Goal: Transaction & Acquisition: Purchase product/service

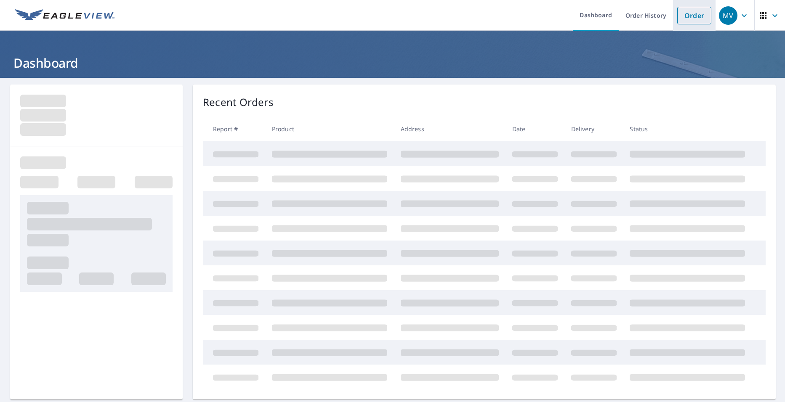
click at [693, 16] on link "Order" at bounding box center [694, 16] width 34 height 18
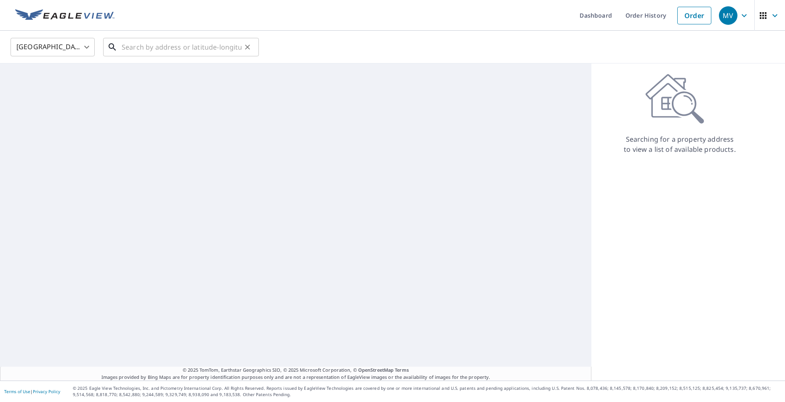
click at [136, 43] on input "text" at bounding box center [182, 47] width 120 height 24
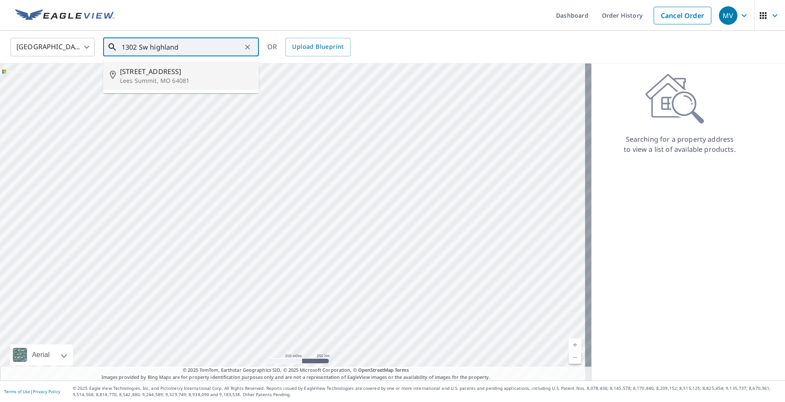
click at [144, 72] on span "[STREET_ADDRESS]" at bounding box center [186, 71] width 132 height 10
type input "[STREET_ADDRESS][PERSON_NAME]"
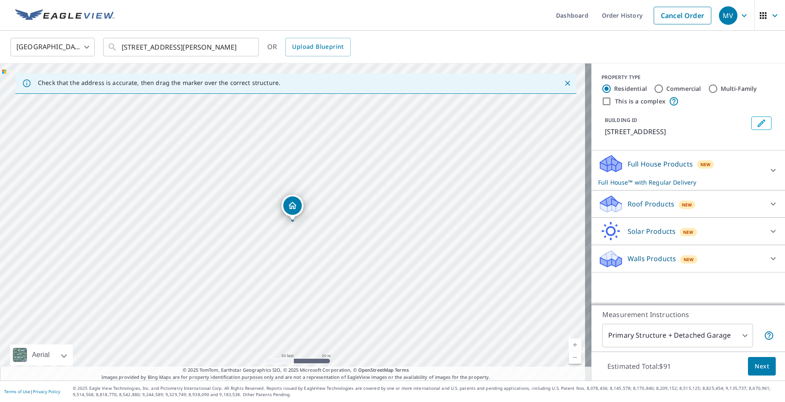
click at [641, 209] on p "Roof Products" at bounding box center [650, 204] width 47 height 10
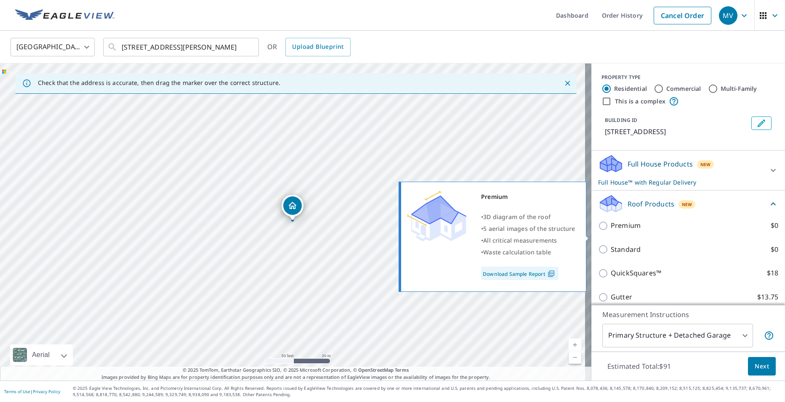
click at [621, 231] on p "Premium" at bounding box center [625, 225] width 30 height 11
click at [610, 231] on input "Premium $0" at bounding box center [604, 226] width 13 height 10
checkbox input "true"
checkbox input "false"
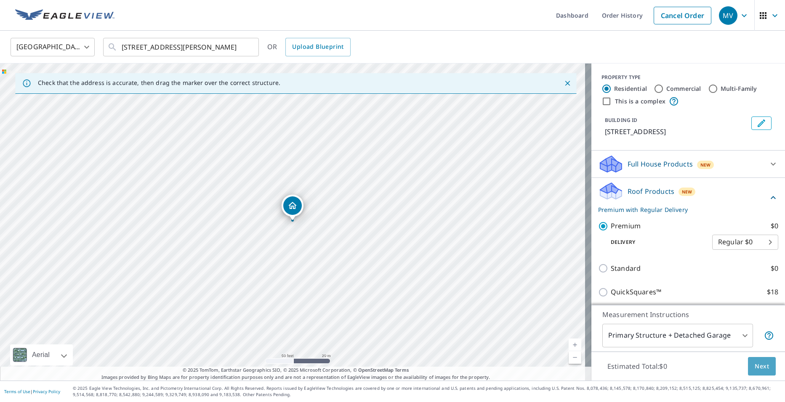
click at [748, 358] on button "Next" at bounding box center [762, 366] width 28 height 19
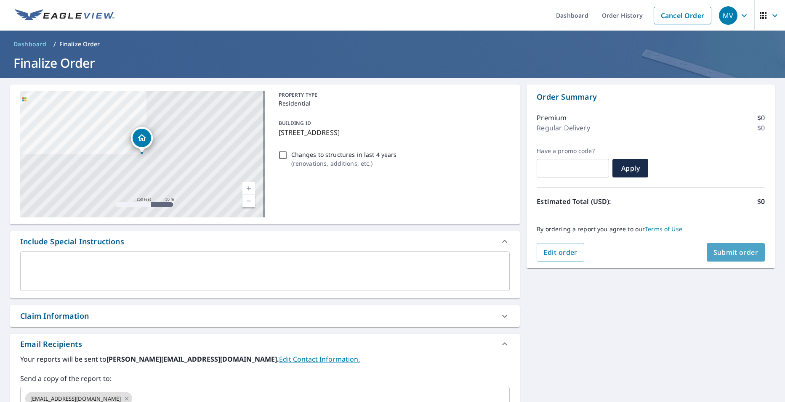
click at [725, 254] on span "Submit order" at bounding box center [735, 252] width 45 height 9
checkbox input "true"
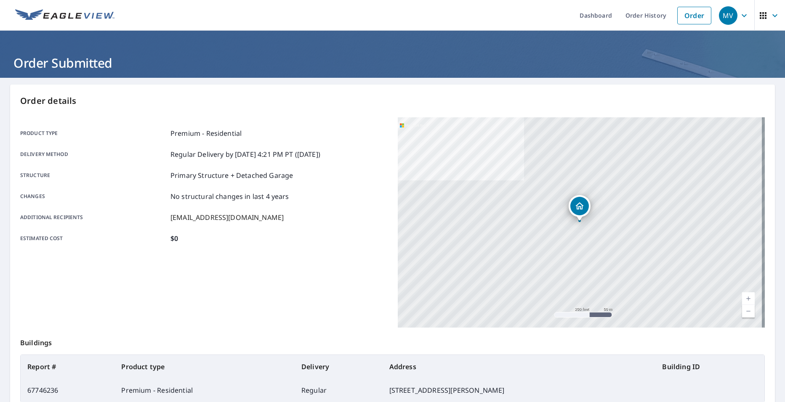
scroll to position [93, 0]
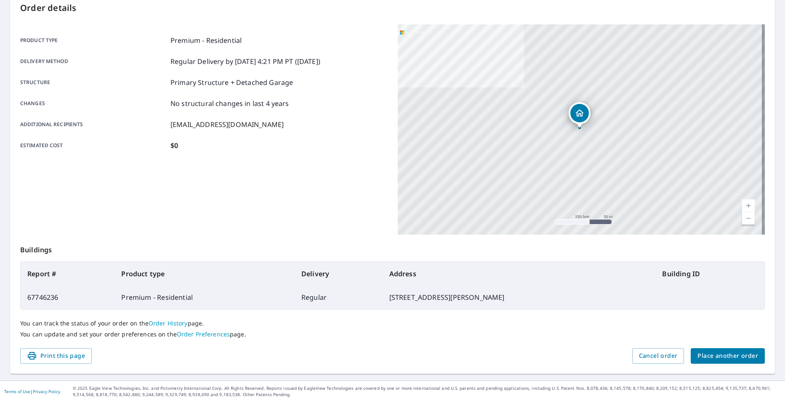
click at [701, 357] on span "Place another order" at bounding box center [727, 356] width 61 height 11
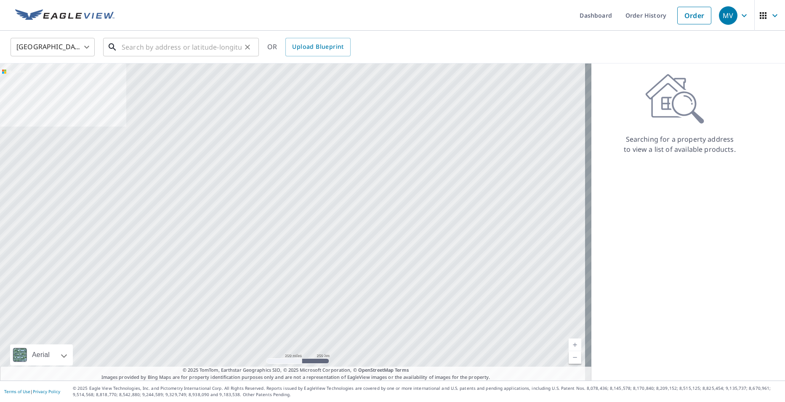
click at [189, 48] on input "text" at bounding box center [182, 47] width 120 height 24
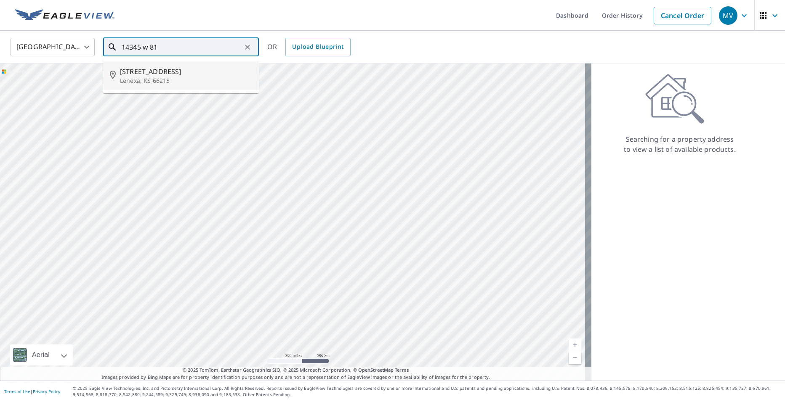
click at [169, 69] on span "[STREET_ADDRESS]" at bounding box center [186, 71] width 132 height 10
type input "[STREET_ADDRESS]"
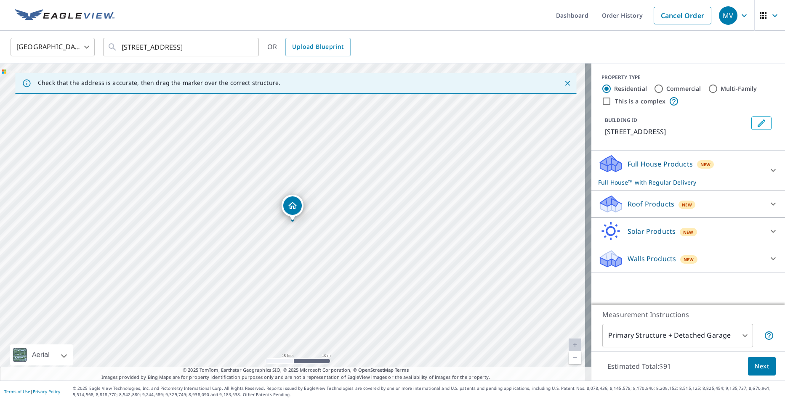
click at [640, 204] on p "Roof Products" at bounding box center [650, 204] width 47 height 10
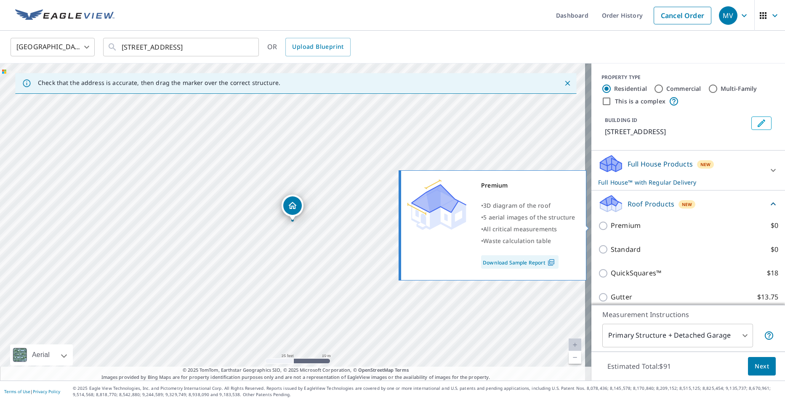
click at [621, 225] on p "Premium" at bounding box center [625, 225] width 30 height 11
click at [610, 225] on input "Premium $0" at bounding box center [604, 226] width 13 height 10
checkbox input "true"
checkbox input "false"
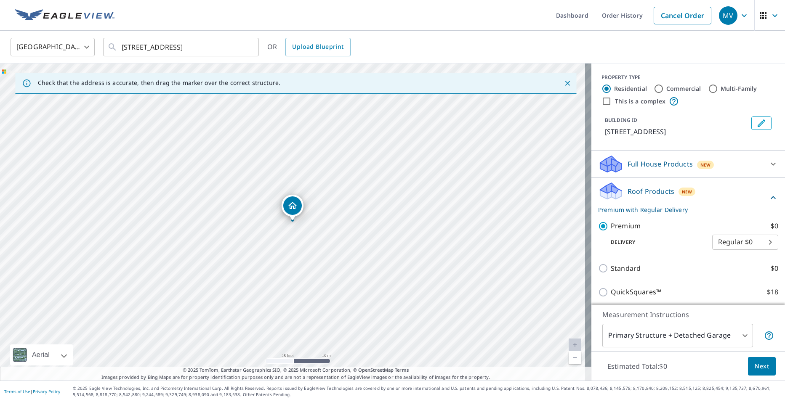
click at [748, 364] on button "Next" at bounding box center [762, 366] width 28 height 19
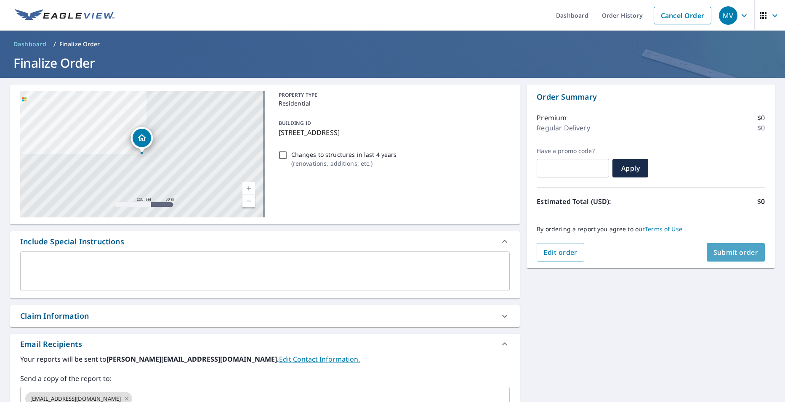
click at [733, 255] on span "Submit order" at bounding box center [735, 252] width 45 height 9
checkbox input "true"
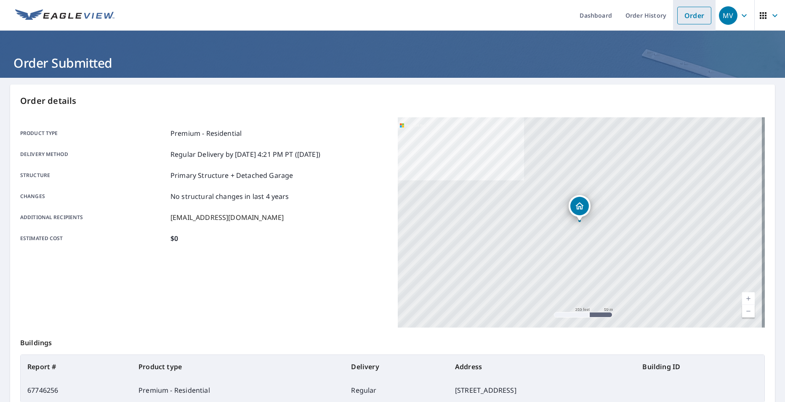
click at [683, 21] on link "Order" at bounding box center [694, 16] width 34 height 18
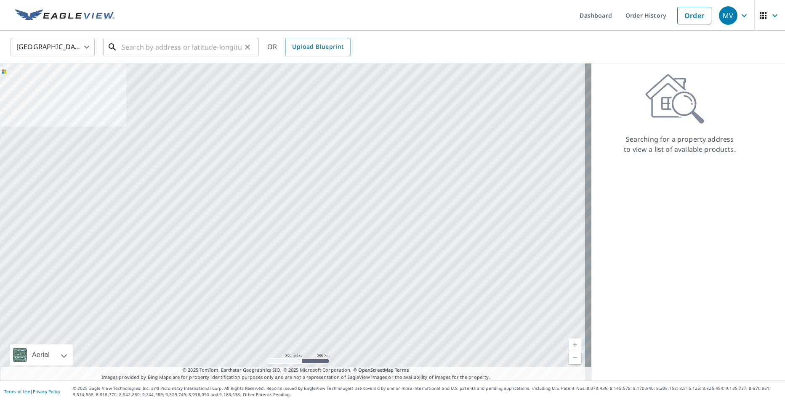
click at [167, 55] on input "text" at bounding box center [182, 47] width 120 height 24
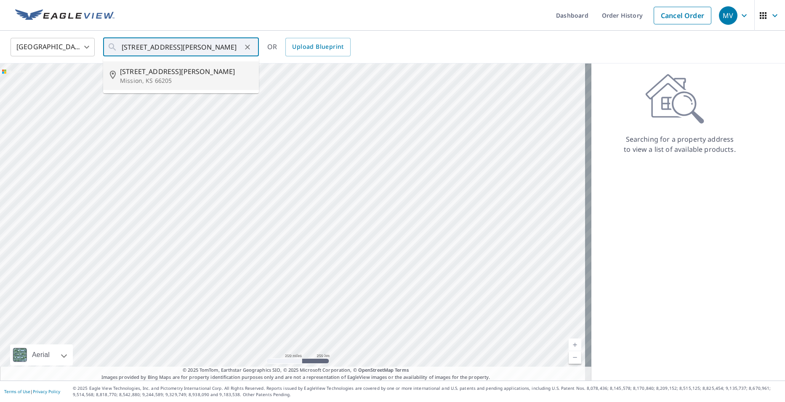
type input "[STREET_ADDRESS][PERSON_NAME]"
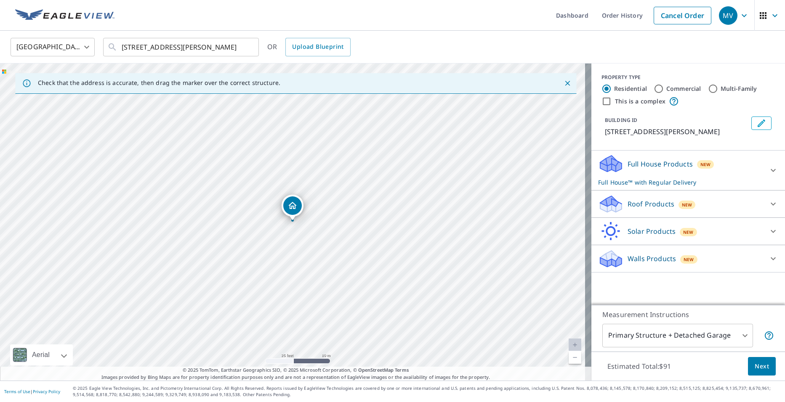
click at [608, 201] on icon at bounding box center [610, 201] width 21 height 11
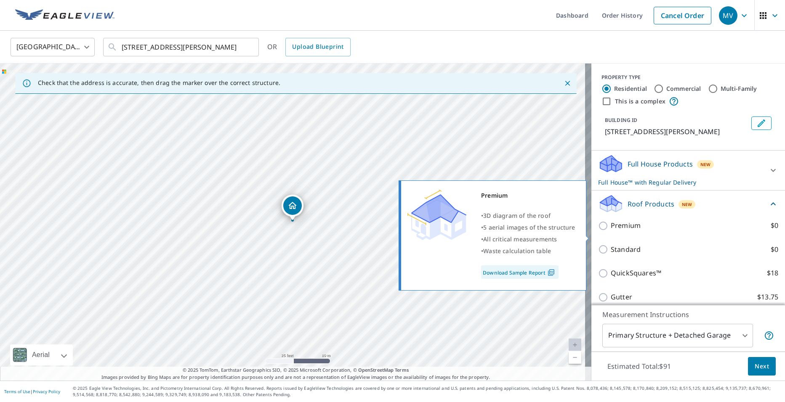
click at [610, 231] on p "Premium" at bounding box center [625, 225] width 30 height 11
click at [610, 231] on input "Premium $0" at bounding box center [604, 226] width 13 height 10
checkbox input "true"
checkbox input "false"
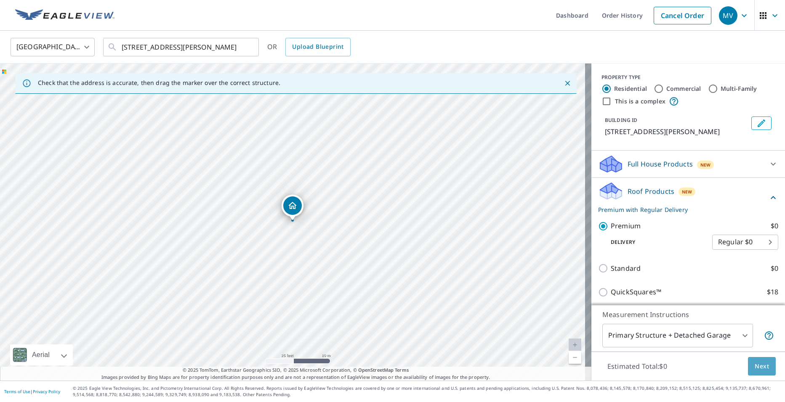
click at [754, 367] on span "Next" at bounding box center [761, 366] width 14 height 11
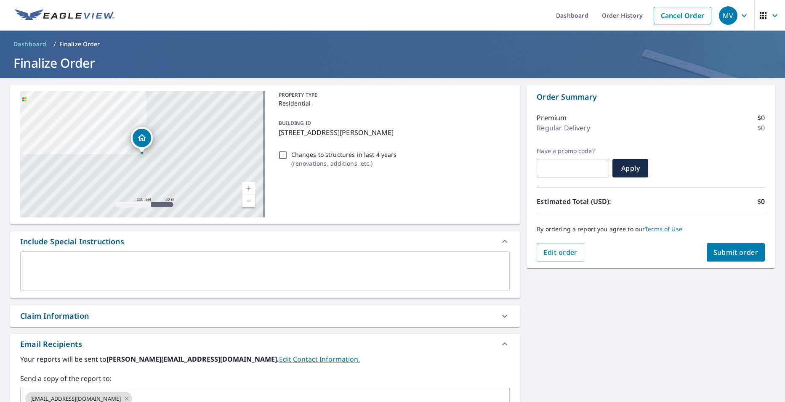
click at [721, 251] on span "Submit order" at bounding box center [735, 252] width 45 height 9
checkbox input "true"
